Goal: Information Seeking & Learning: Learn about a topic

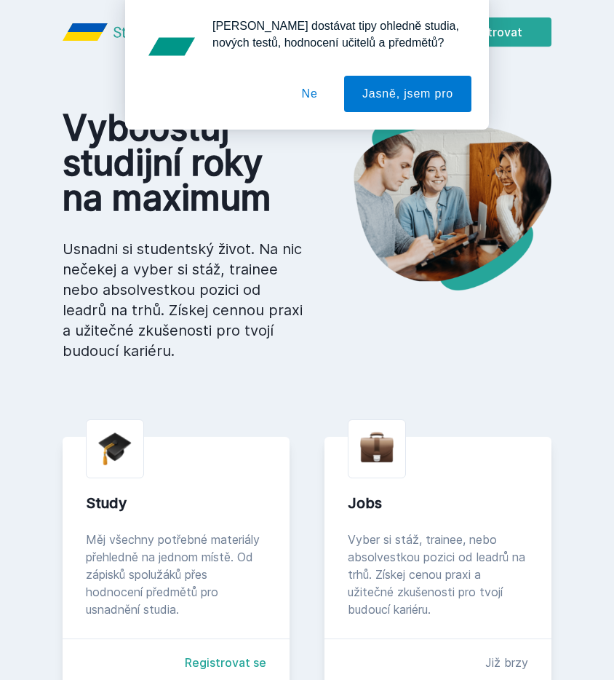
click at [313, 90] on button "Ne" at bounding box center [310, 94] width 52 height 36
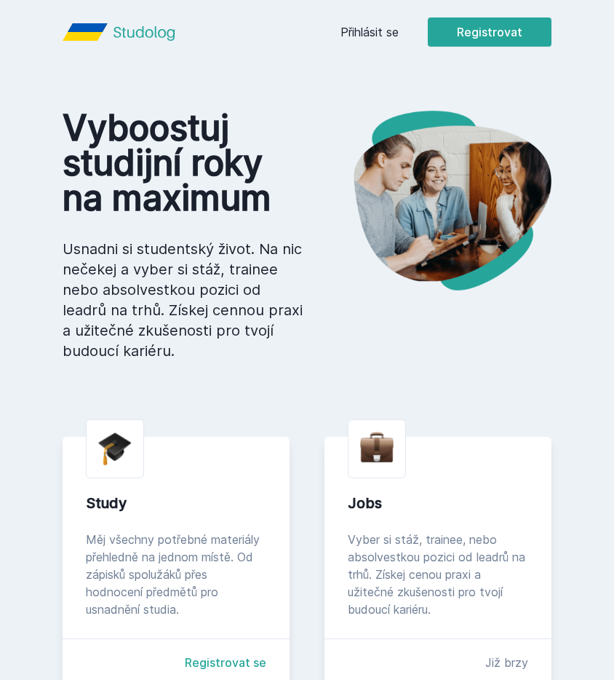
click at [377, 39] on link "Přihlásit se" at bounding box center [370, 31] width 58 height 17
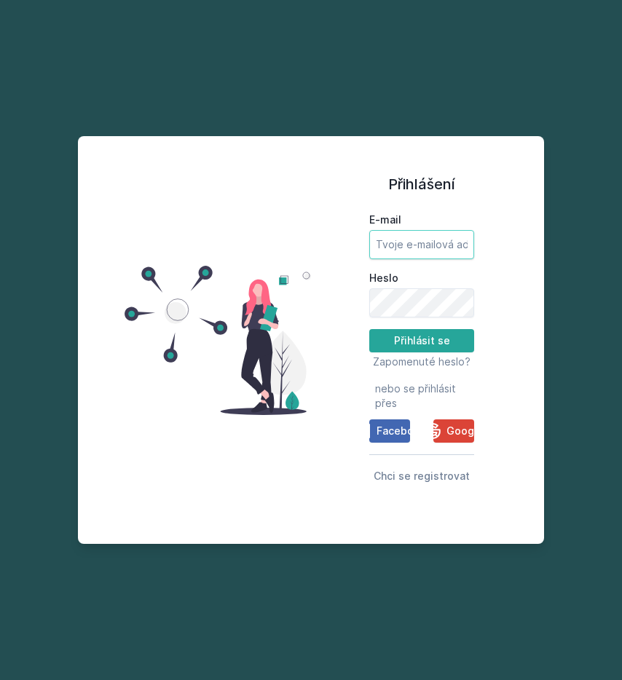
type input "[PERSON_NAME][EMAIL_ADDRESS][PERSON_NAME][DOMAIN_NAME]"
click at [387, 230] on input "[PERSON_NAME][EMAIL_ADDRESS][PERSON_NAME][DOMAIN_NAME]" at bounding box center [421, 244] width 105 height 29
click at [392, 335] on button "Přihlásit se" at bounding box center [421, 340] width 105 height 23
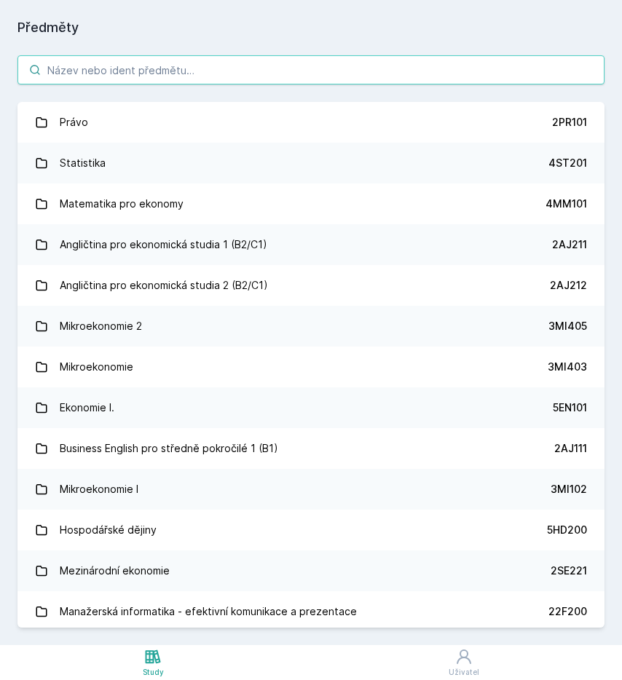
click at [245, 66] on input "search" at bounding box center [310, 69] width 587 height 29
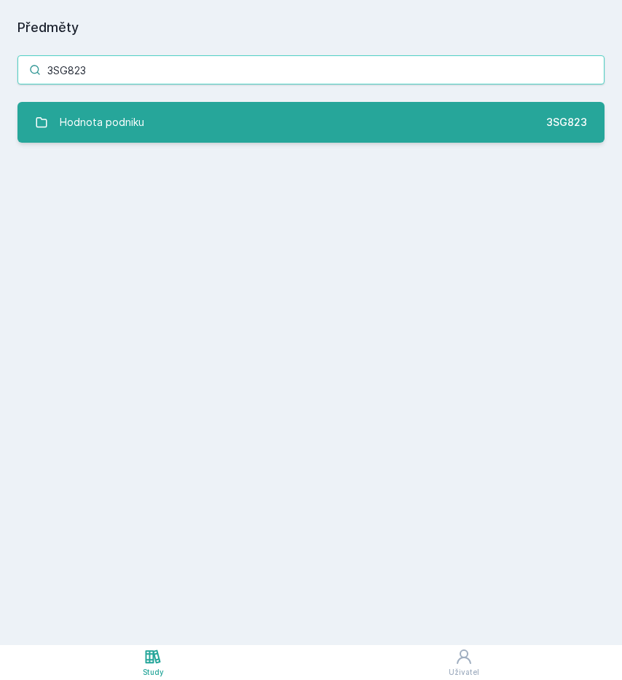
type input "3SG823"
click at [248, 113] on link "Hodnota podniku 3SG823" at bounding box center [310, 122] width 587 height 41
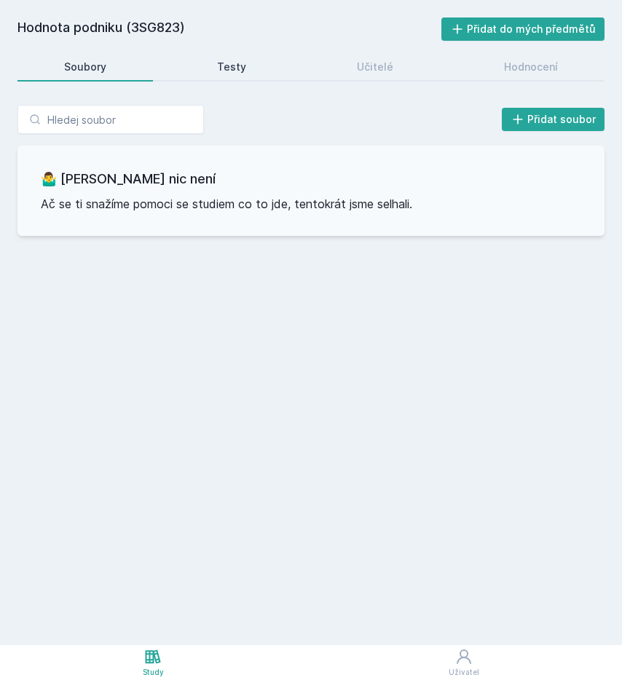
click at [231, 61] on div "Testy" at bounding box center [231, 67] width 29 height 15
click at [344, 58] on link "Učitelé" at bounding box center [375, 66] width 130 height 29
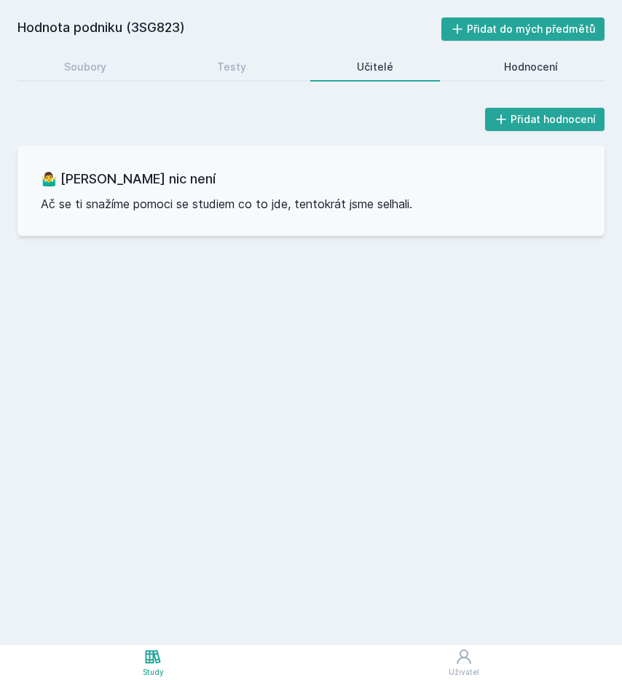
click at [512, 58] on link "Hodnocení" at bounding box center [530, 66] width 147 height 29
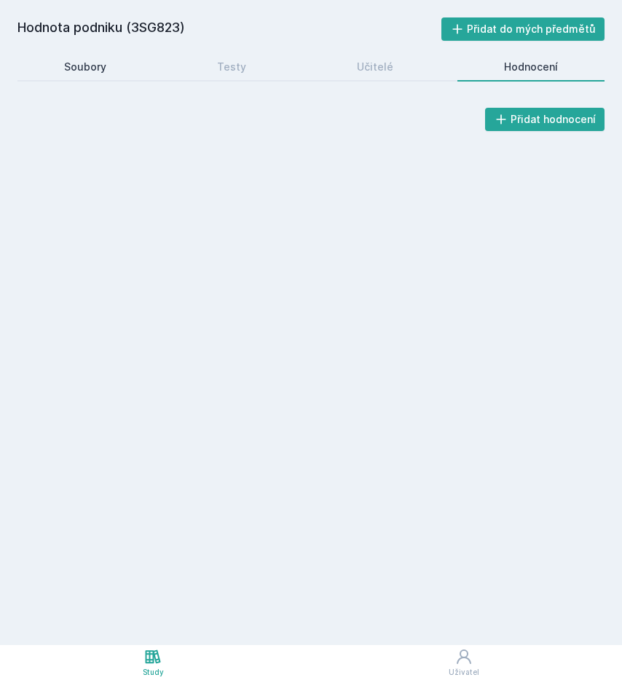
click at [91, 73] on div "Soubory" at bounding box center [85, 67] width 42 height 15
